Goal: Find specific page/section: Find specific page/section

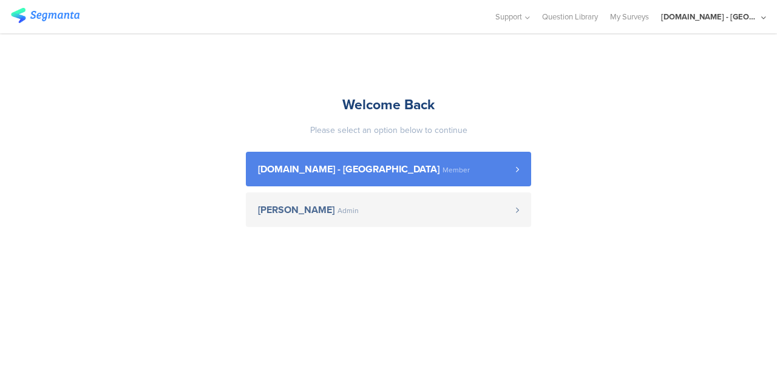
click at [379, 165] on span "[DOMAIN_NAME] - [GEOGRAPHIC_DATA] Member" at bounding box center [387, 170] width 258 height 10
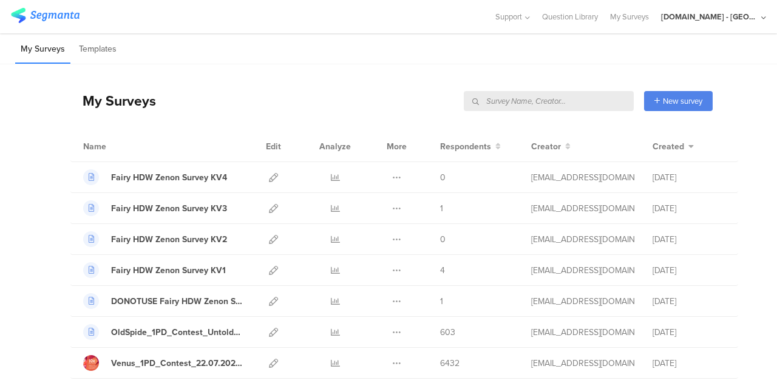
click at [563, 101] on input "text" at bounding box center [549, 101] width 170 height 20
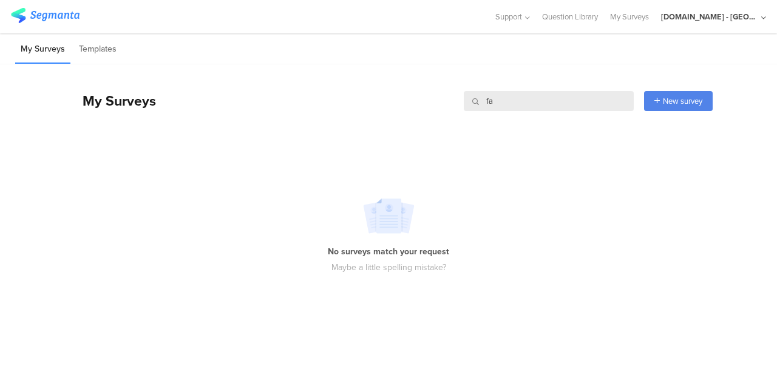
type input "f"
type input "HTA"
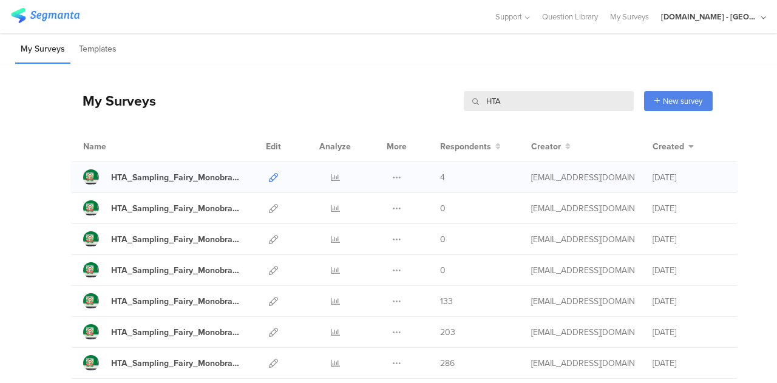
click at [269, 175] on icon at bounding box center [273, 177] width 9 height 9
drag, startPoint x: 505, startPoint y: 103, endPoint x: 469, endPoint y: 100, distance: 35.9
click at [469, 100] on div "HTA" at bounding box center [549, 101] width 170 height 20
type input "SOD"
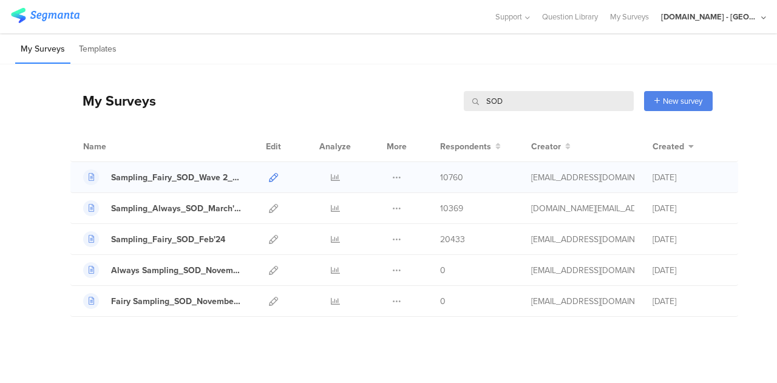
click at [269, 178] on icon at bounding box center [273, 177] width 9 height 9
click at [269, 207] on icon at bounding box center [273, 208] width 9 height 9
click at [269, 301] on icon at bounding box center [273, 301] width 9 height 9
click at [521, 104] on input "SOD" at bounding box center [549, 101] width 170 height 20
